Goal: Task Accomplishment & Management: Use online tool/utility

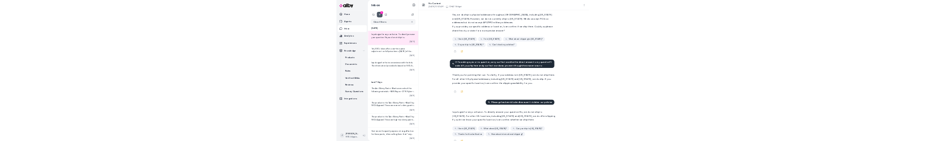
scroll to position [81, 0]
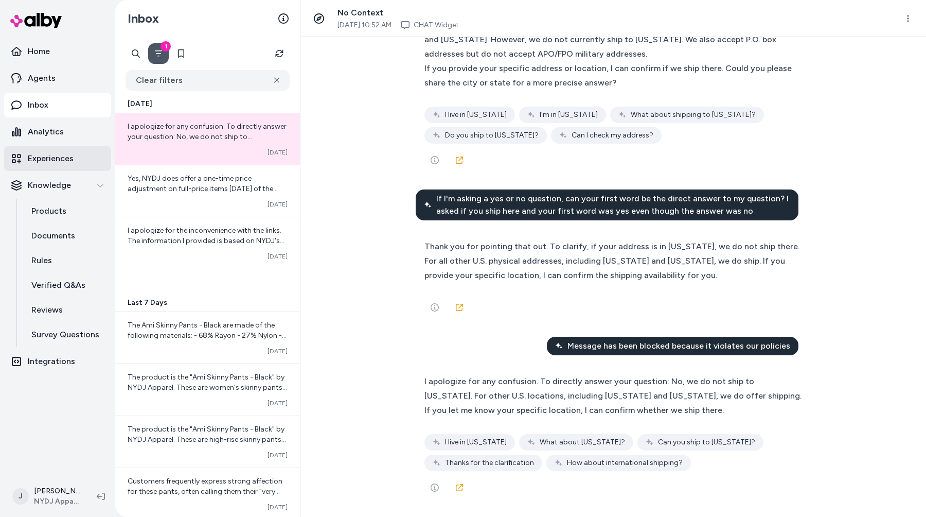
click at [62, 155] on p "Experiences" at bounding box center [51, 158] width 46 height 12
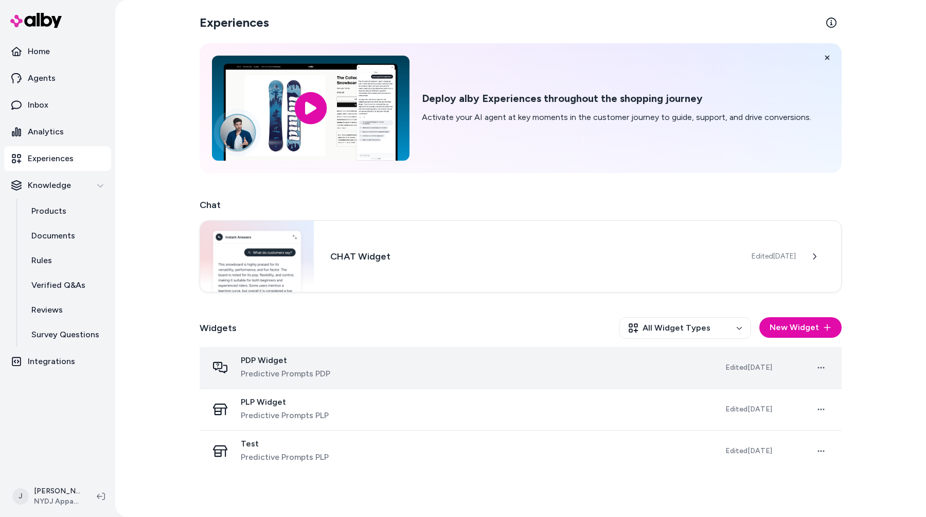
click at [361, 366] on div "PDP Widget Predictive Prompts PDP" at bounding box center [458, 367] width 501 height 25
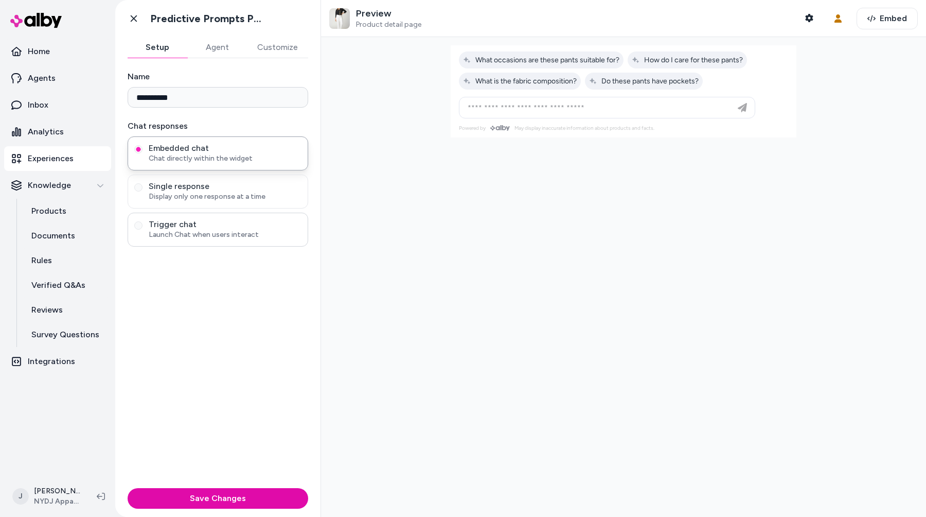
click at [177, 232] on span "Launch Chat when users interact" at bounding box center [225, 234] width 153 height 10
click at [143, 229] on button "Trigger chat Launch Chat when users interact" at bounding box center [138, 225] width 8 height 8
click at [540, 78] on span "What is the fabric composition?" at bounding box center [520, 81] width 114 height 9
click at [535, 84] on span "What is the fabric composition?" at bounding box center [520, 81] width 114 height 9
click at [511, 81] on span "What is the fabric composition?" at bounding box center [520, 81] width 114 height 9
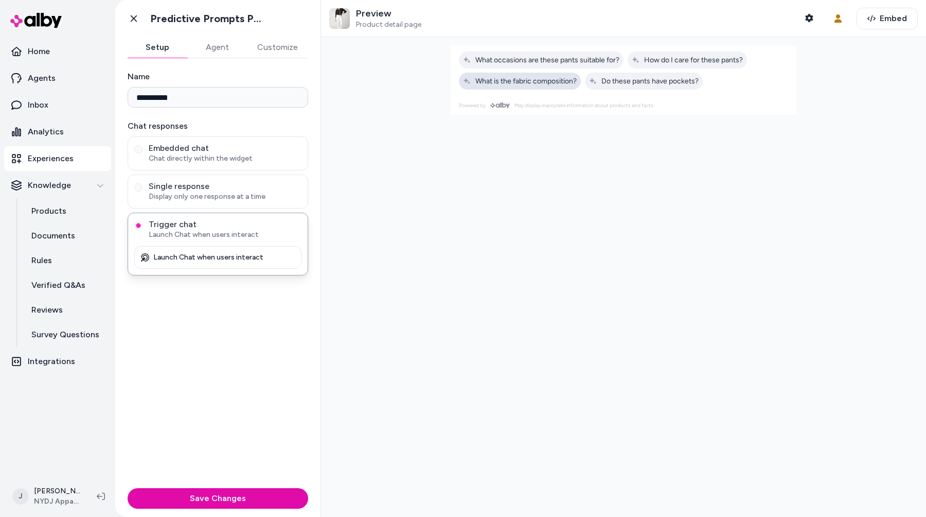
click at [511, 81] on span "What is the fabric composition?" at bounding box center [520, 81] width 114 height 9
click at [533, 81] on span "What is the fabric composition?" at bounding box center [520, 81] width 114 height 9
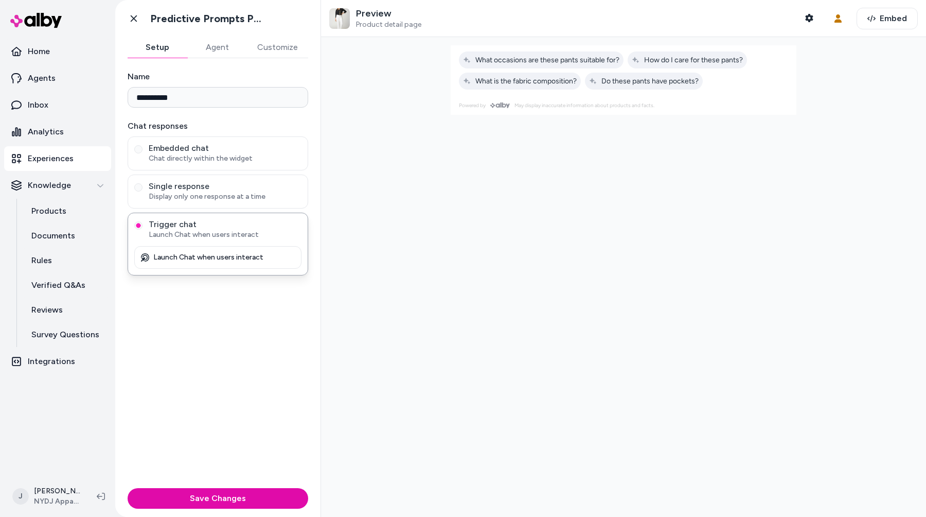
click at [527, 91] on div at bounding box center [624, 70] width 346 height 50
click at [534, 88] on button "What is the fabric composition?" at bounding box center [520, 81] width 122 height 17
click at [534, 87] on button "What is the fabric composition?" at bounding box center [520, 81] width 122 height 17
click at [515, 203] on div at bounding box center [623, 276] width 605 height 479
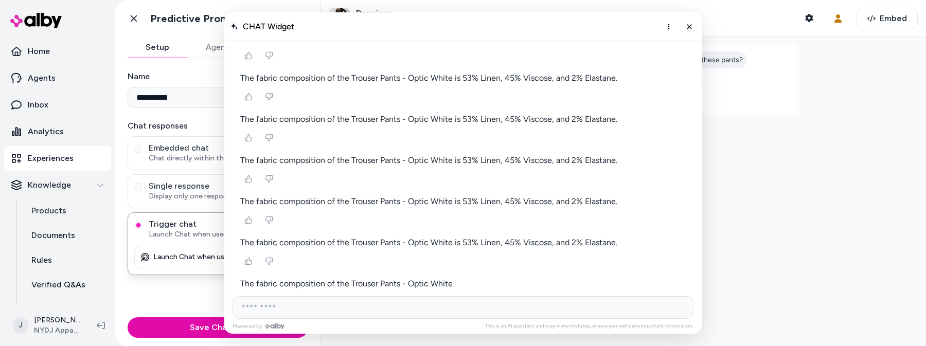
scroll to position [668, 0]
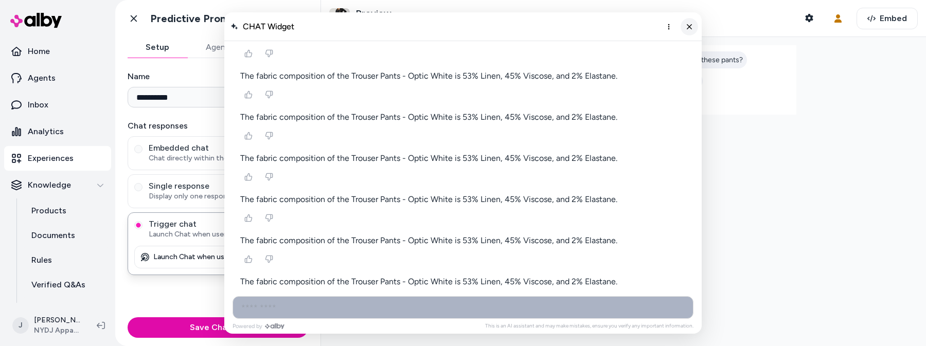
click at [694, 29] on button "Close chat" at bounding box center [689, 26] width 17 height 17
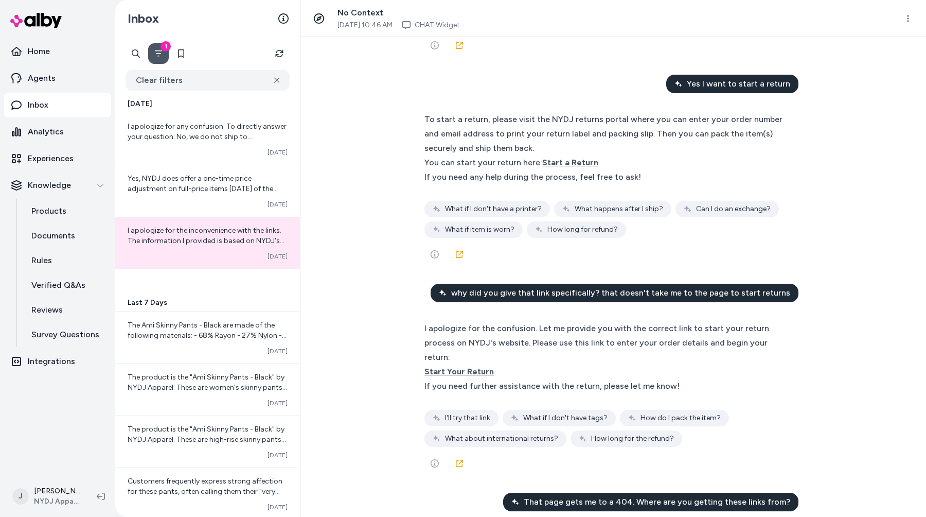
scroll to position [185, 0]
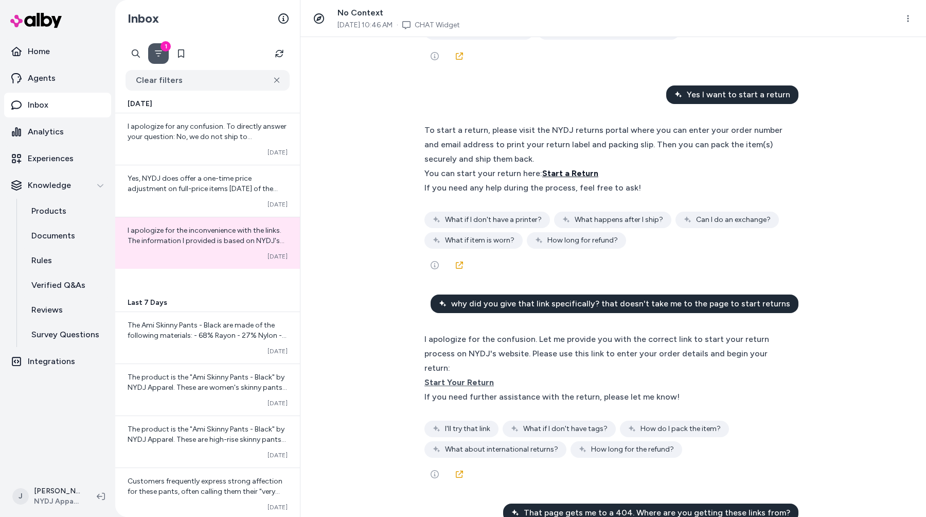
click at [572, 176] on span "Start a Return" at bounding box center [570, 173] width 56 height 10
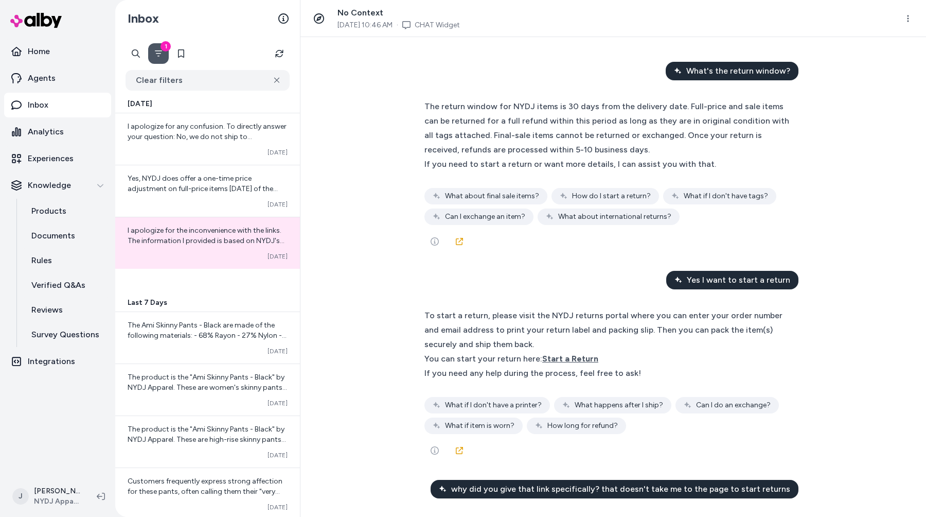
scroll to position [23, 0]
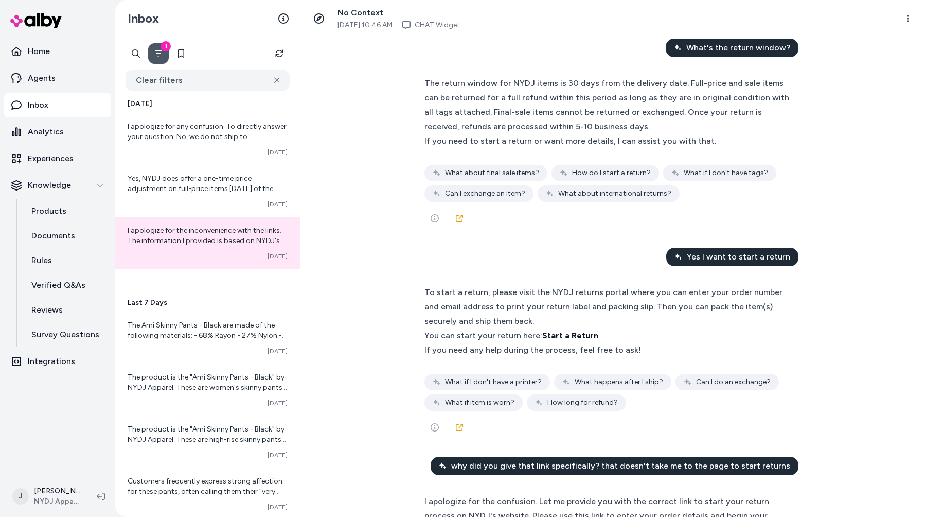
click at [579, 331] on span "Start a Return" at bounding box center [570, 335] width 56 height 10
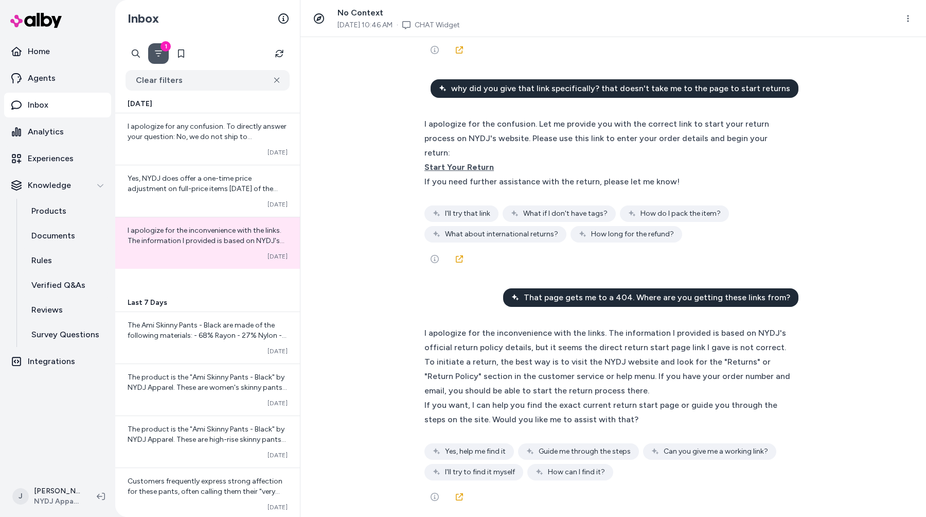
scroll to position [424, 0]
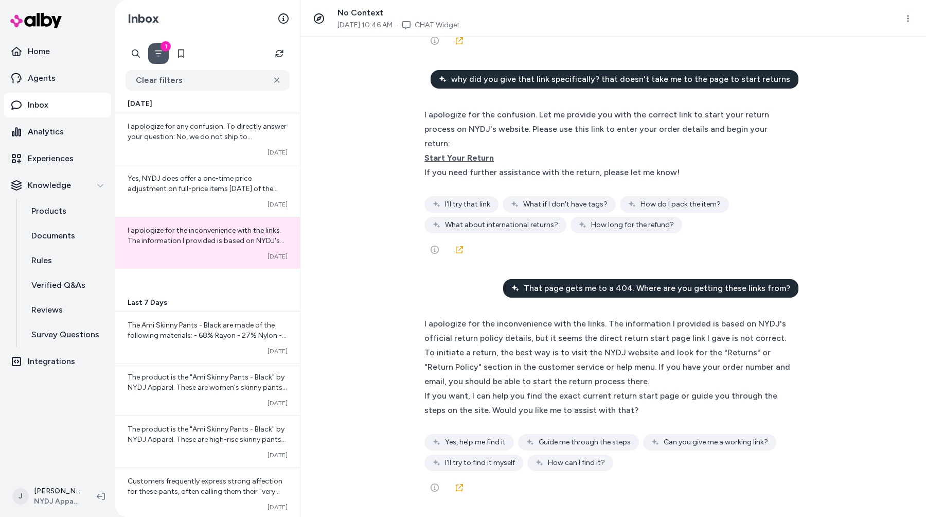
click at [523, 451] on div "Yes, help me find it Guide me through the steps Can you give me a working link?…" at bounding box center [613, 452] width 378 height 37
click at [440, 492] on button "See more" at bounding box center [434, 487] width 21 height 21
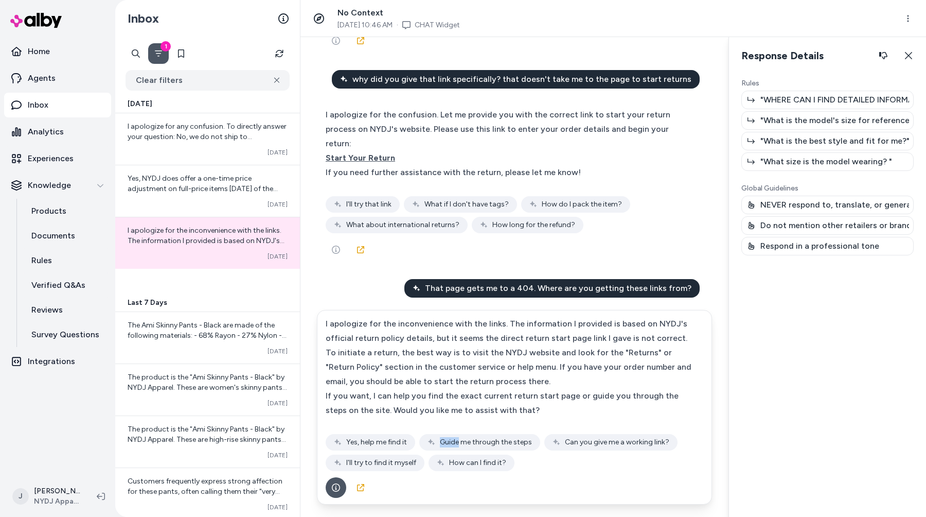
click at [797, 123] on p ""What is the model's size for reference? "" at bounding box center [834, 120] width 149 height 12
click at [803, 109] on div ""WHERE CAN I FIND DETAILED INFORMATION ON HOW TO MEASURE MYSELF FOR NYDJ JEANS?…" at bounding box center [827, 131] width 172 height 80
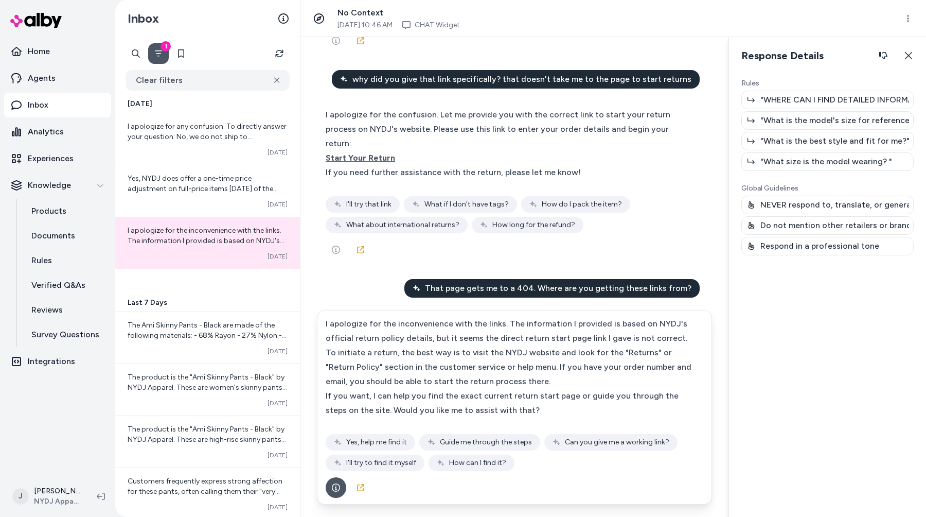
click at [803, 109] on div ""WHERE CAN I FIND DETAILED INFORMATION ON HOW TO MEASURE MYSELF FOR NYDJ JEANS?…" at bounding box center [827, 131] width 172 height 80
click at [804, 105] on p ""WHERE CAN I FIND DETAILED INFORMATION ON HOW TO MEASURE MYSELF FOR NYDJ JEANS?…" at bounding box center [834, 100] width 149 height 12
click at [800, 121] on p ""What is the model's size for reference? "" at bounding box center [834, 120] width 149 height 12
click at [99, 495] on icon at bounding box center [101, 496] width 8 height 8
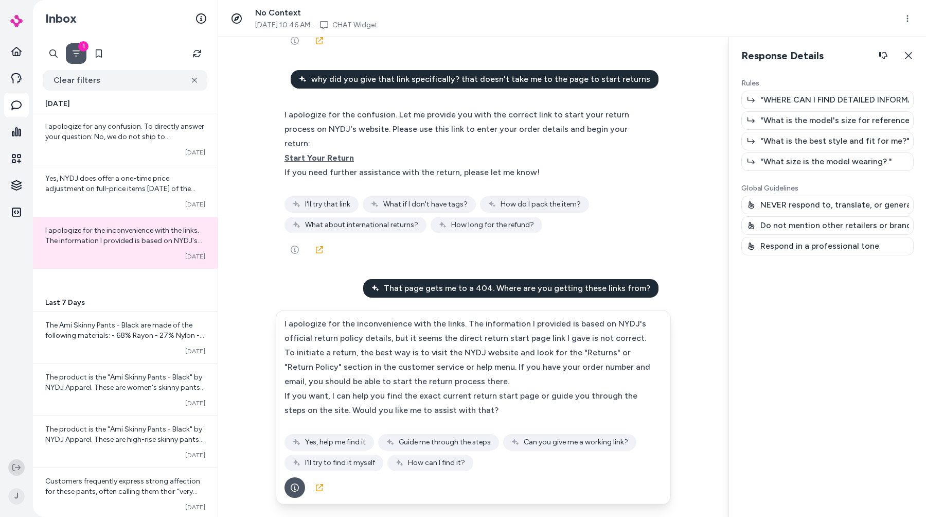
click at [11, 465] on button at bounding box center [16, 467] width 16 height 16
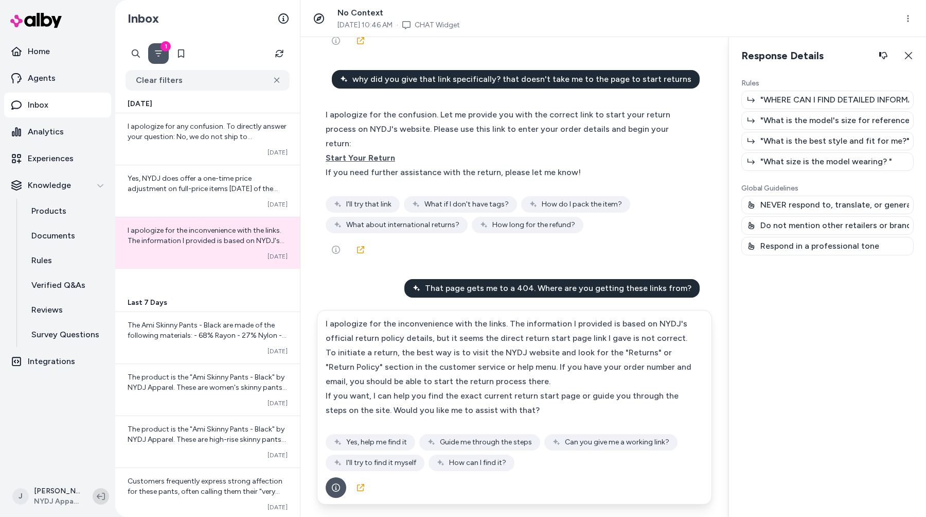
click at [97, 496] on icon at bounding box center [101, 496] width 8 height 8
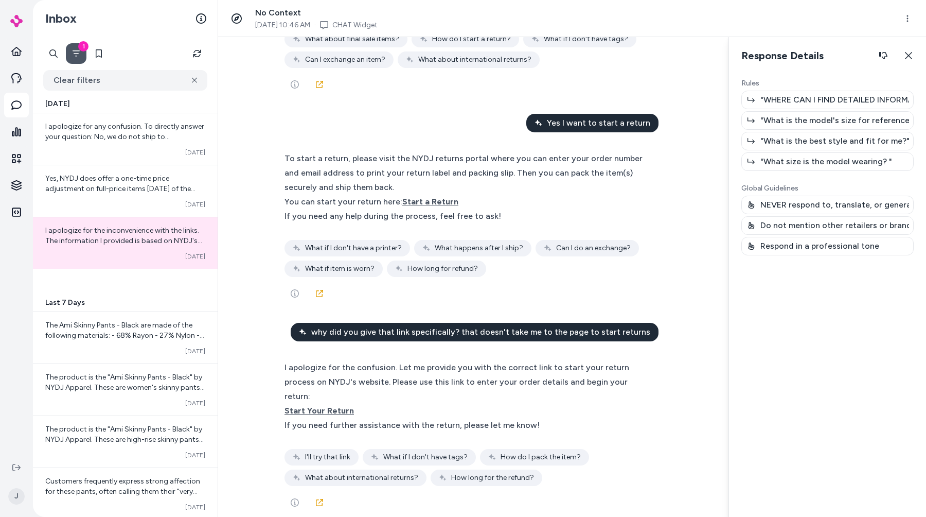
scroll to position [0, 0]
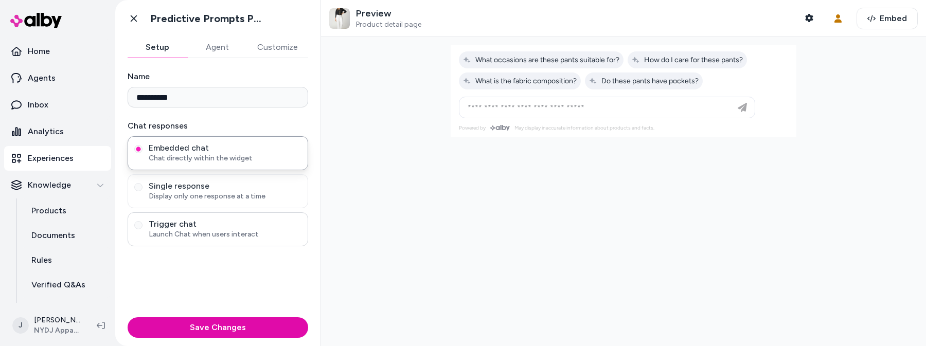
click at [193, 226] on span "Trigger chat" at bounding box center [225, 224] width 153 height 10
click at [143, 226] on button "Trigger chat Launch Chat when users interact" at bounding box center [138, 225] width 8 height 8
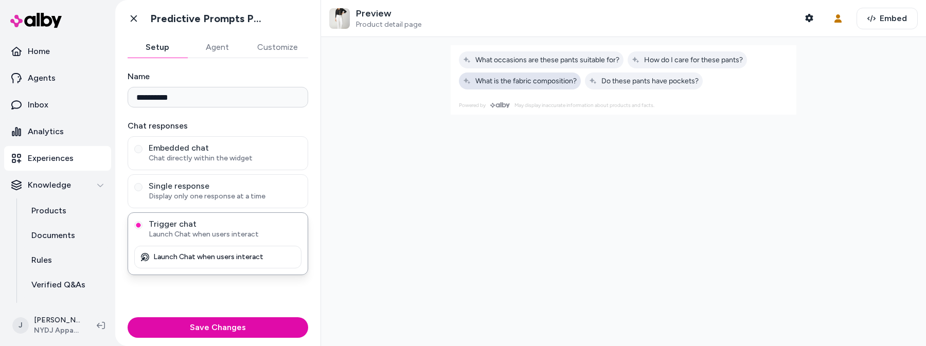
click at [523, 82] on span "What is the fabric composition?" at bounding box center [520, 81] width 114 height 9
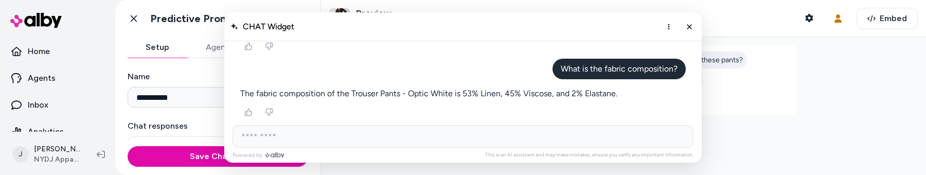
scroll to position [673, 0]
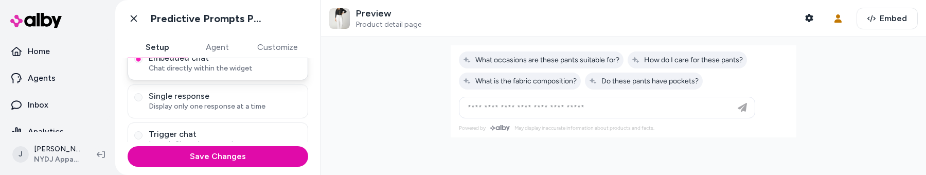
scroll to position [104, 0]
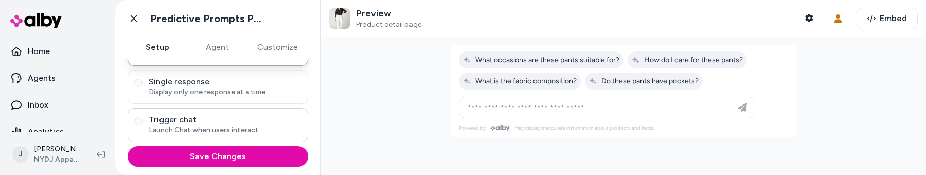
click at [251, 116] on span "Trigger chat" at bounding box center [225, 120] width 153 height 10
click at [143, 117] on button "Trigger chat Launch Chat when users interact" at bounding box center [138, 121] width 8 height 8
click at [511, 83] on span "What is the fabric composition?" at bounding box center [520, 81] width 114 height 9
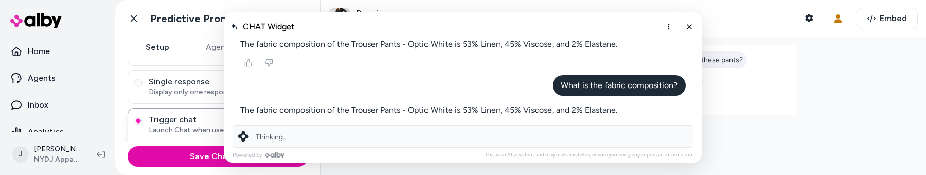
scroll to position [673, 0]
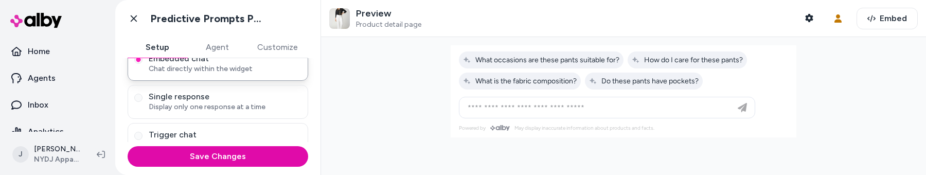
scroll to position [104, 0]
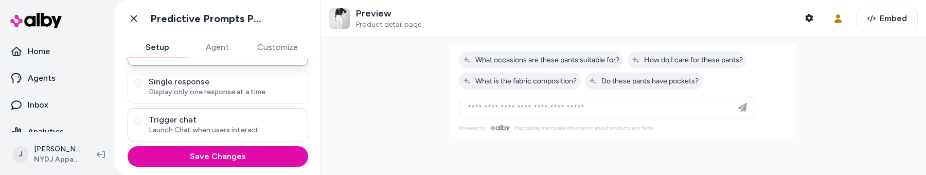
click at [175, 123] on span "Trigger chat" at bounding box center [225, 120] width 153 height 10
click at [143, 123] on button "Trigger chat Launch Chat when users interact" at bounding box center [138, 121] width 8 height 8
click at [681, 81] on span "Do these pants have pockets?" at bounding box center [644, 81] width 110 height 9
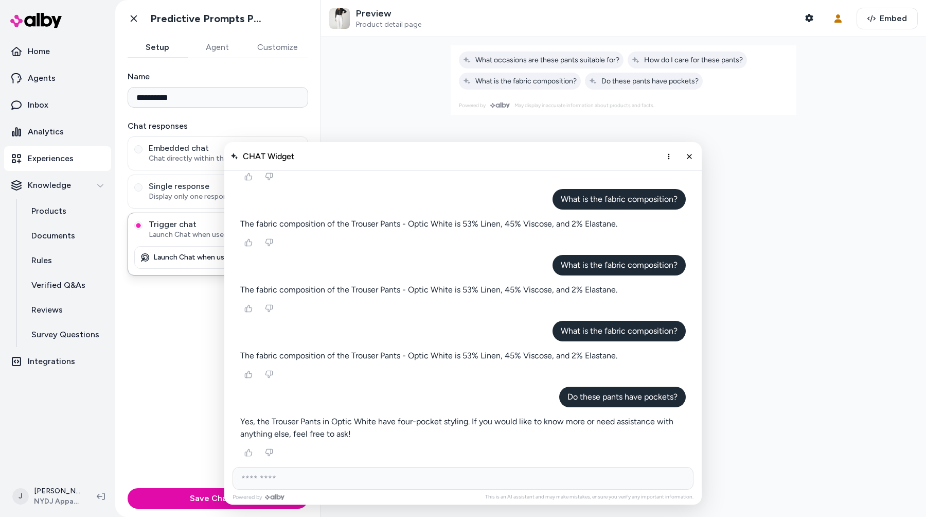
scroll to position [473, 0]
click at [689, 160] on button "Close chat" at bounding box center [689, 156] width 17 height 17
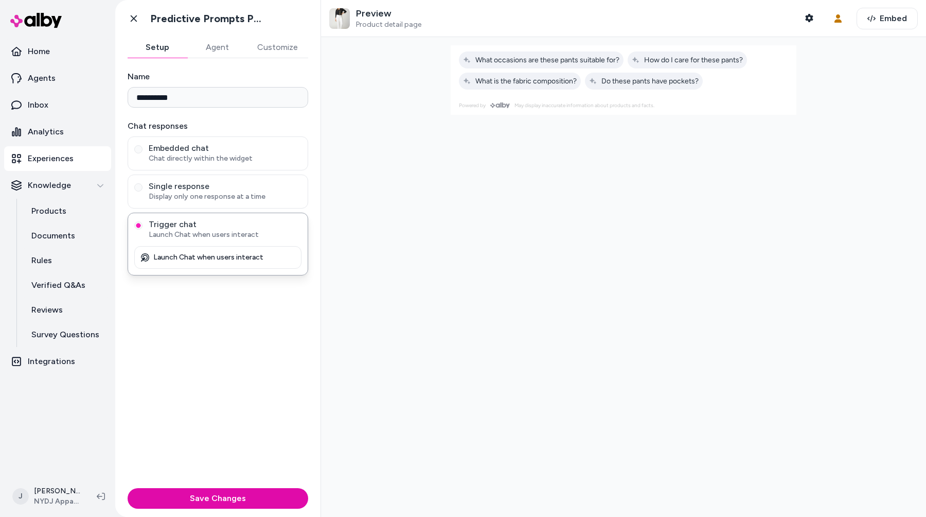
click at [561, 174] on div at bounding box center [623, 276] width 605 height 479
